Goal: Transaction & Acquisition: Book appointment/travel/reservation

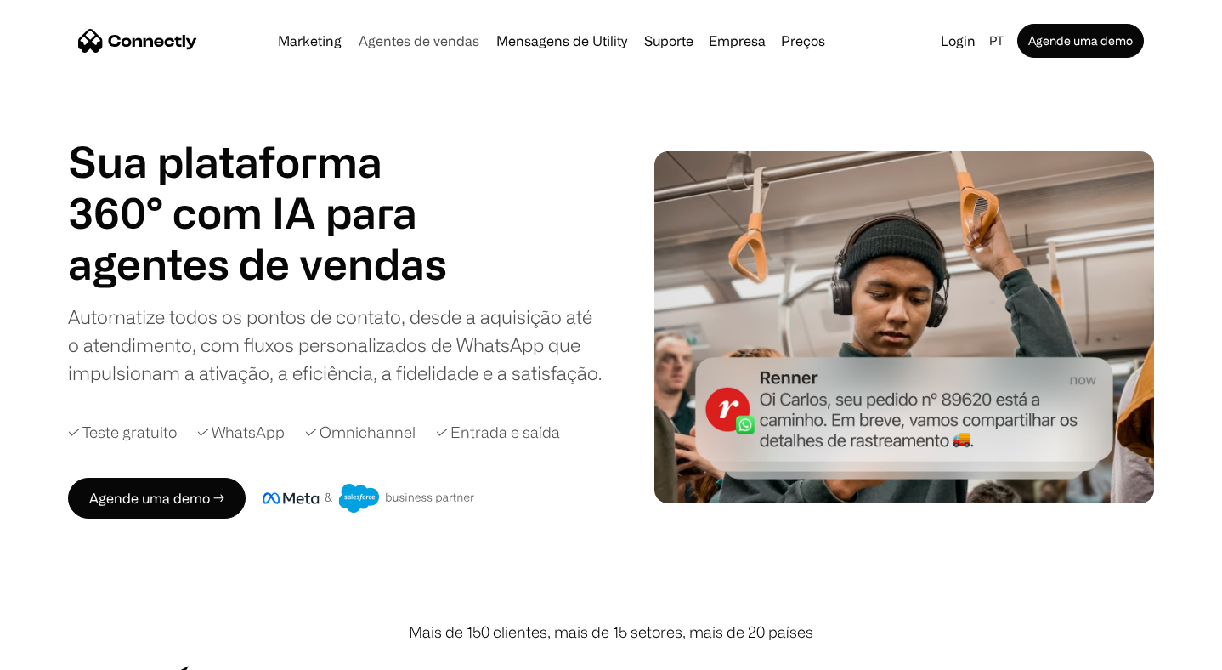
click at [400, 43] on link "Agentes de vendas" at bounding box center [419, 41] width 134 height 14
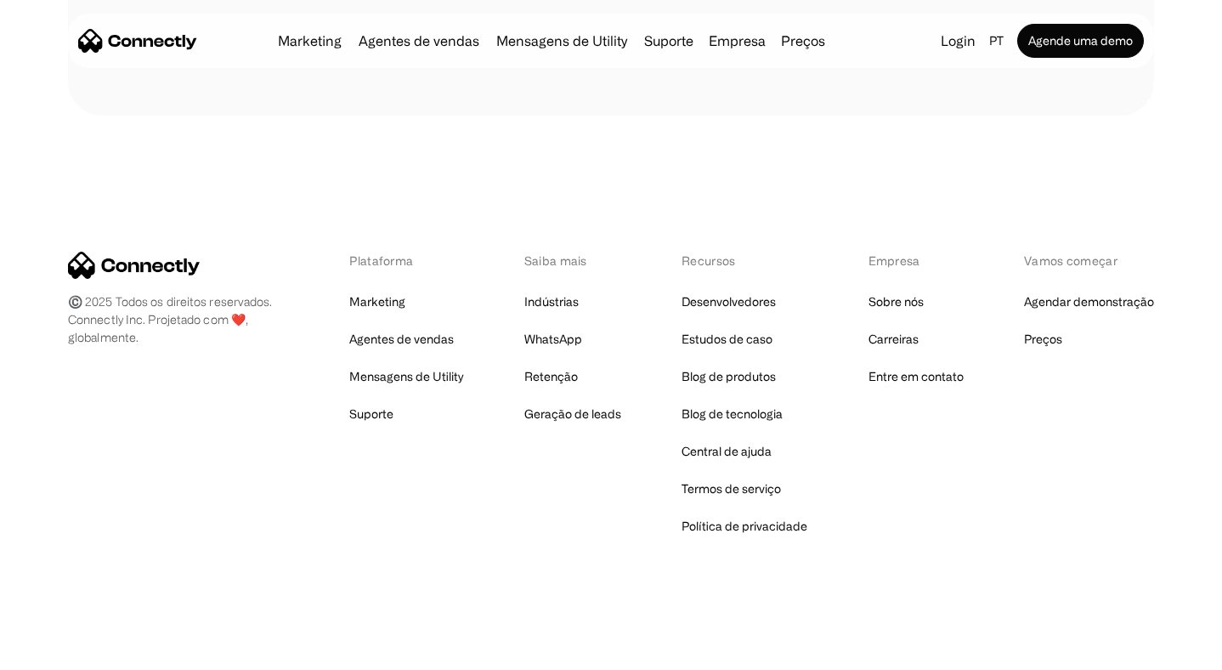
scroll to position [5005, 0]
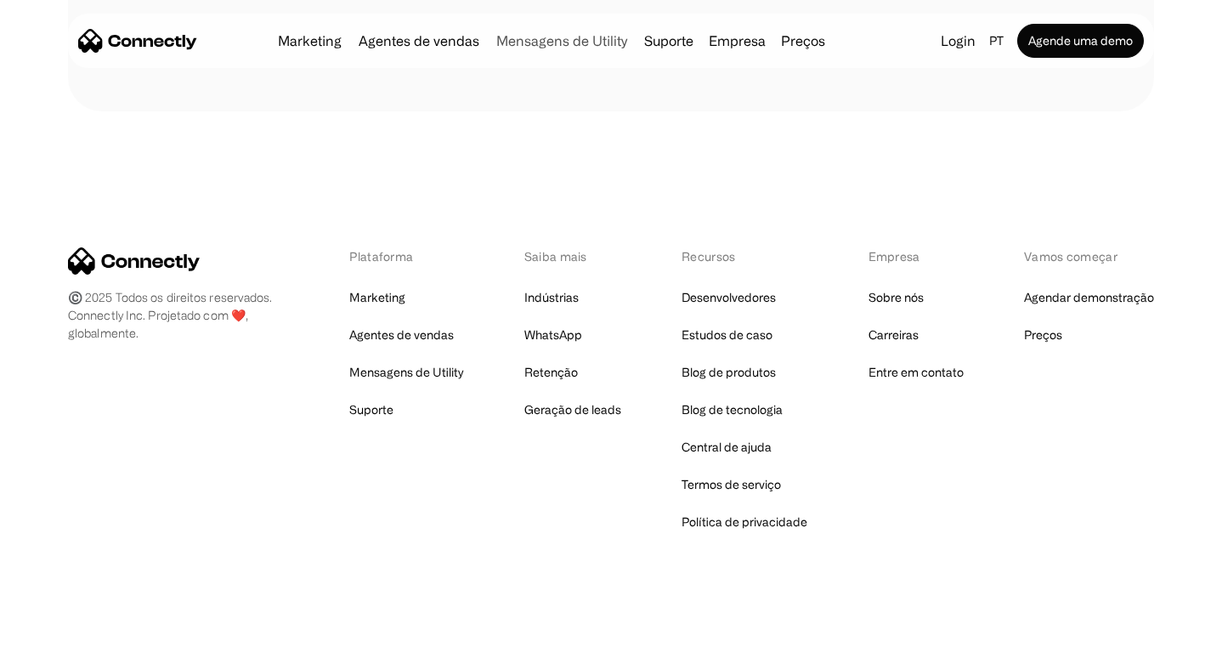
click at [579, 41] on link "Mensagens de Utility" at bounding box center [561, 41] width 144 height 14
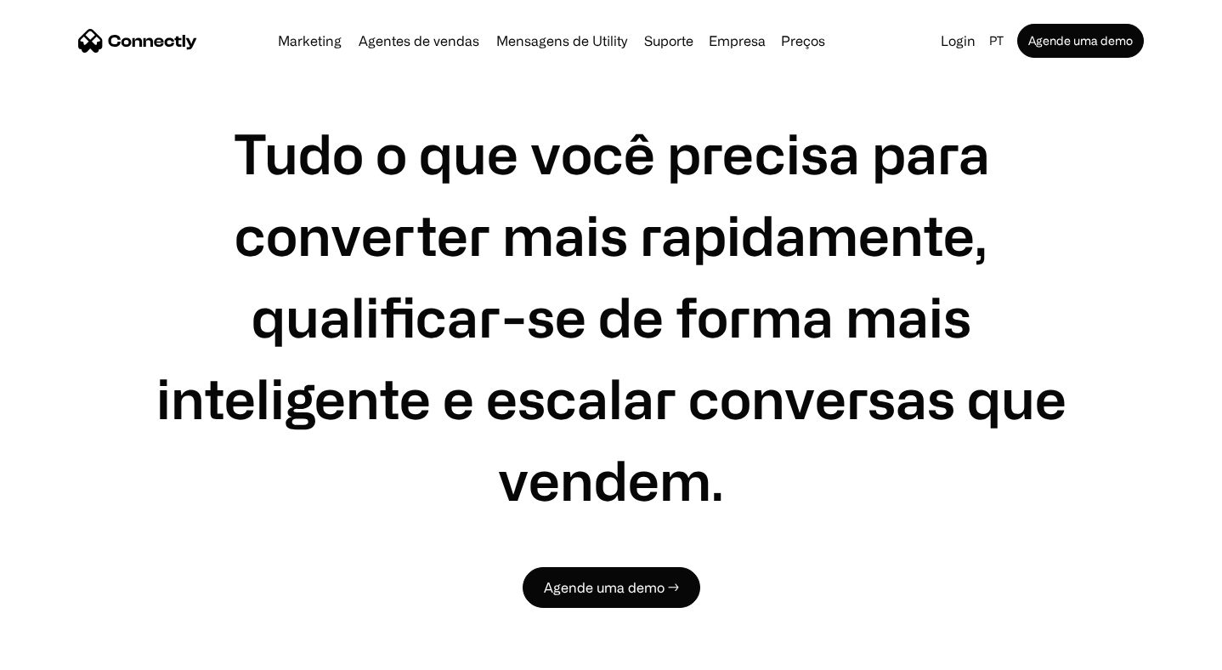
scroll to position [1429, 0]
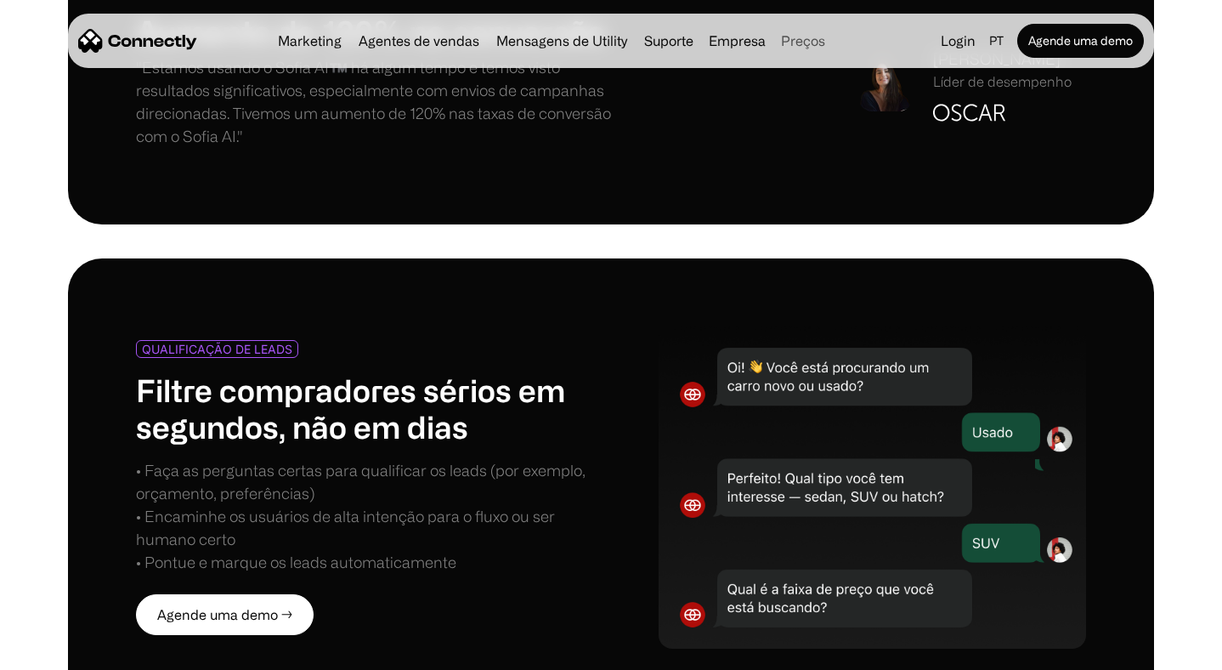
click at [799, 43] on link "Preços" at bounding box center [803, 41] width 58 height 14
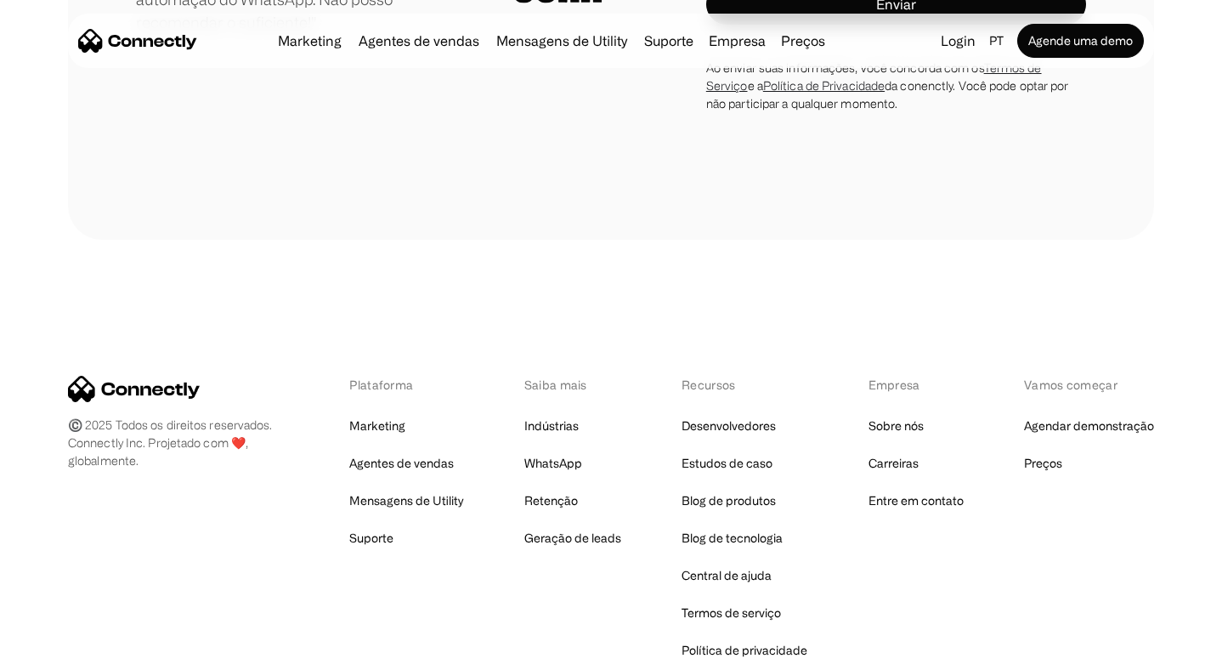
scroll to position [5083, 0]
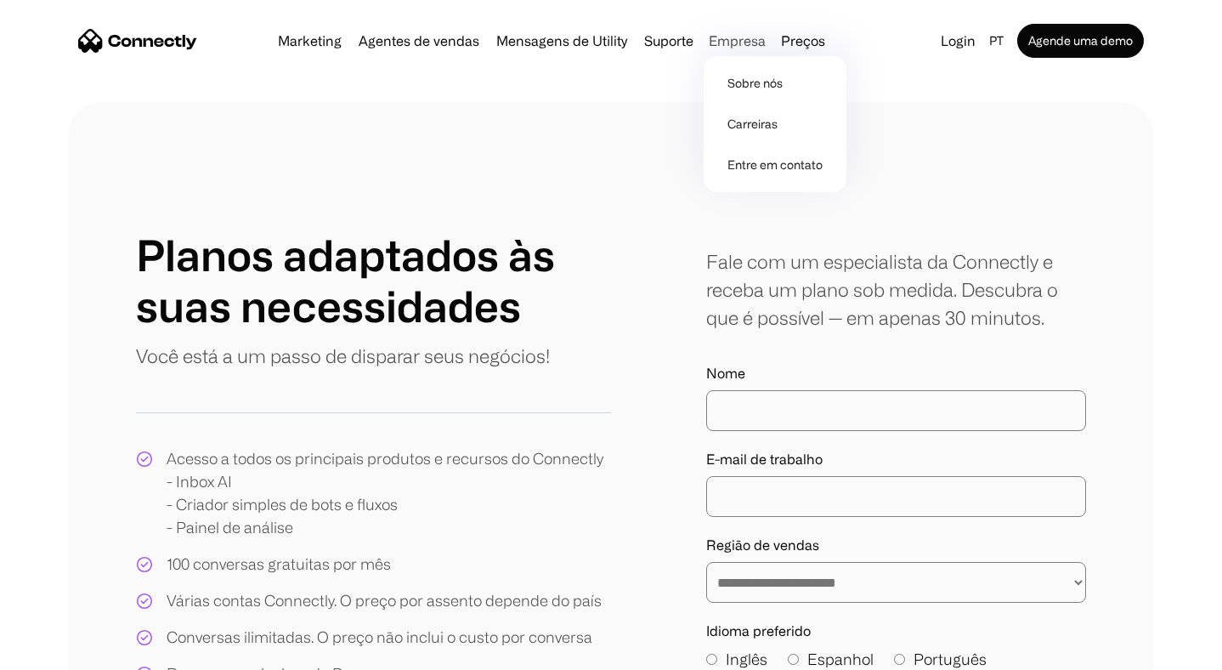
click at [738, 42] on div "Empresa" at bounding box center [737, 41] width 57 height 24
click at [674, 40] on link "Suporte" at bounding box center [668, 41] width 63 height 14
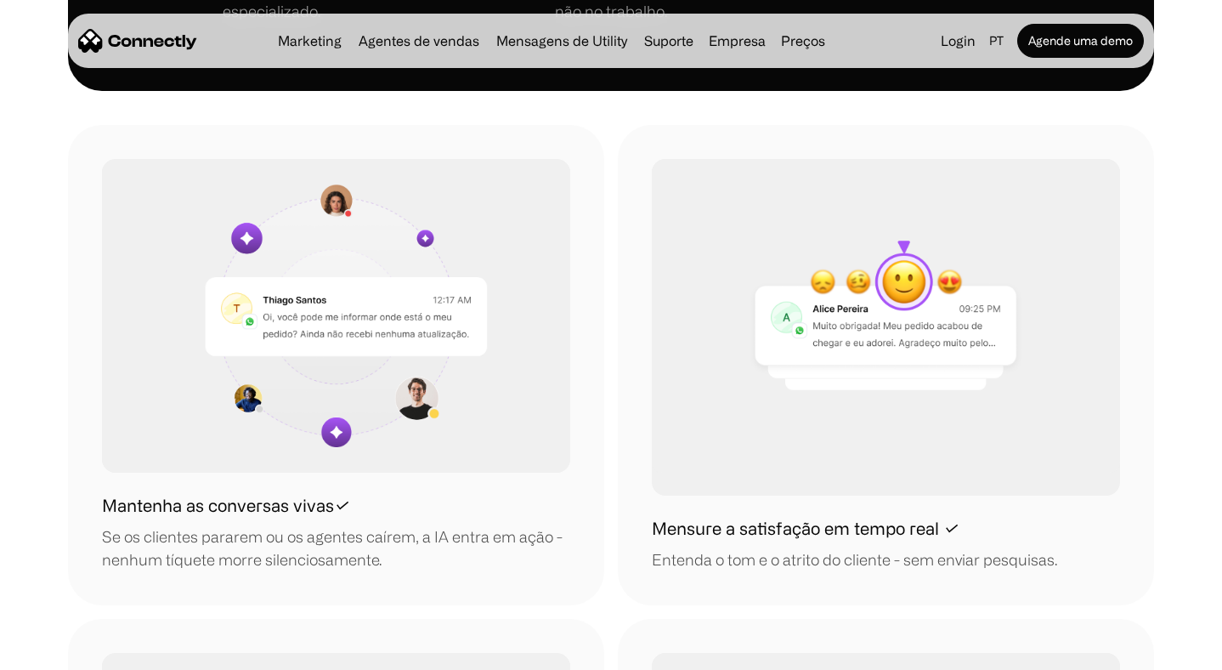
scroll to position [1411, 0]
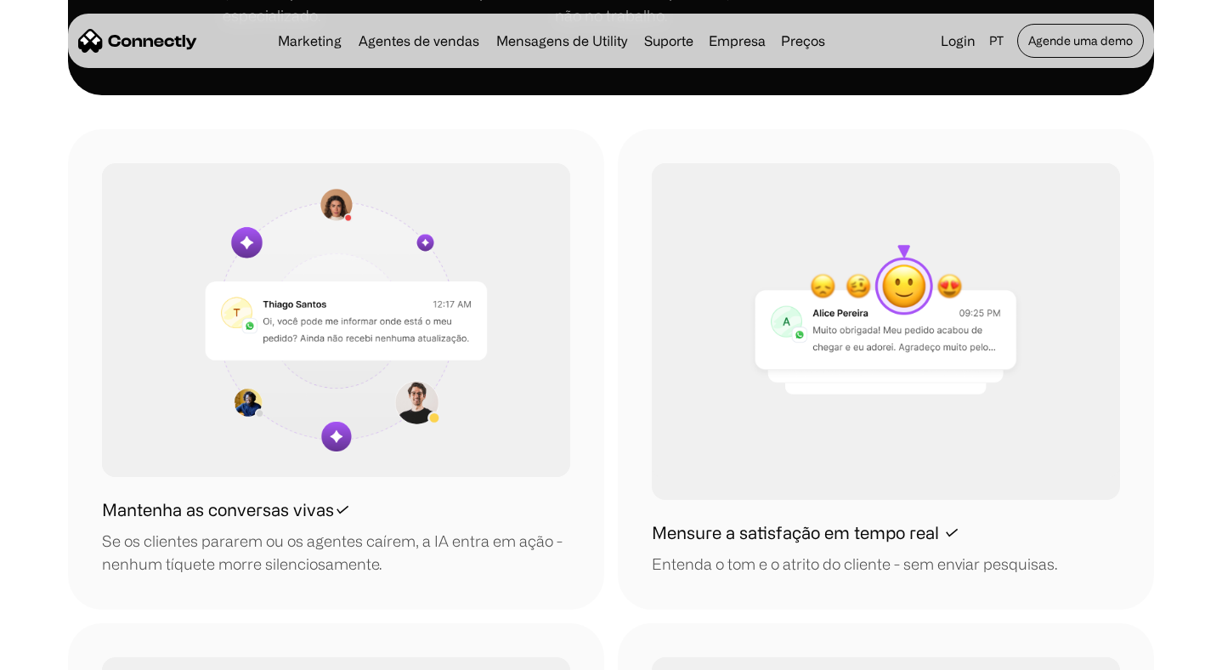
click at [1063, 44] on link "Agende uma demo" at bounding box center [1080, 41] width 127 height 34
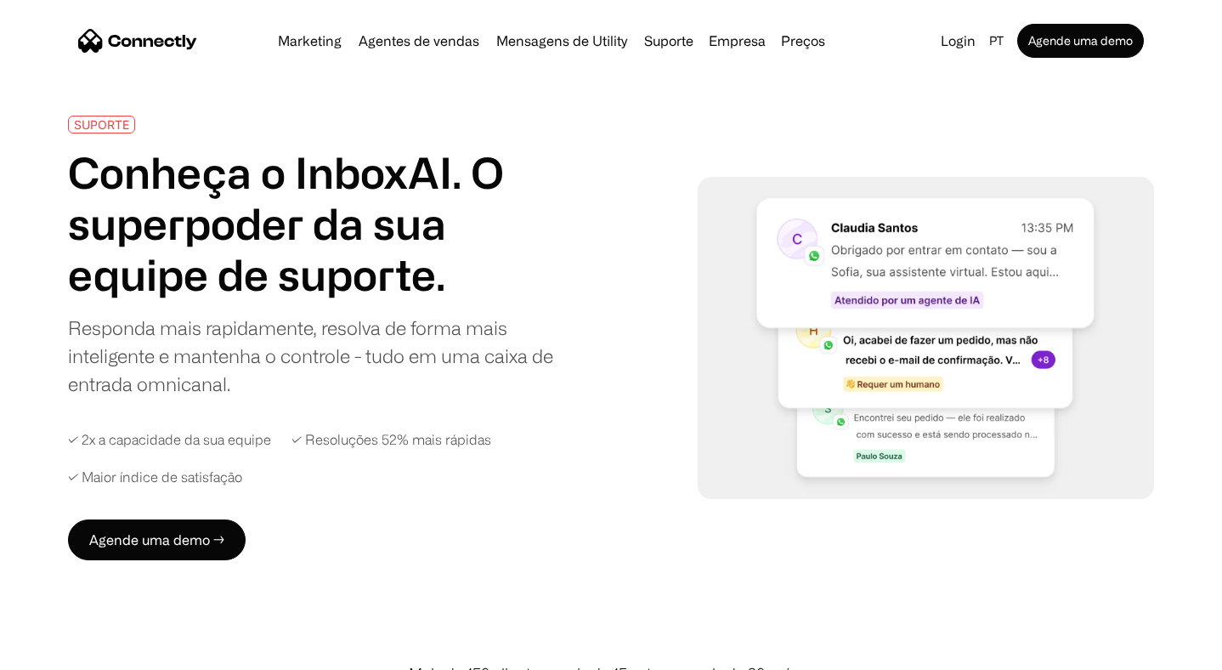
scroll to position [0, 0]
